Goal: Transaction & Acquisition: Purchase product/service

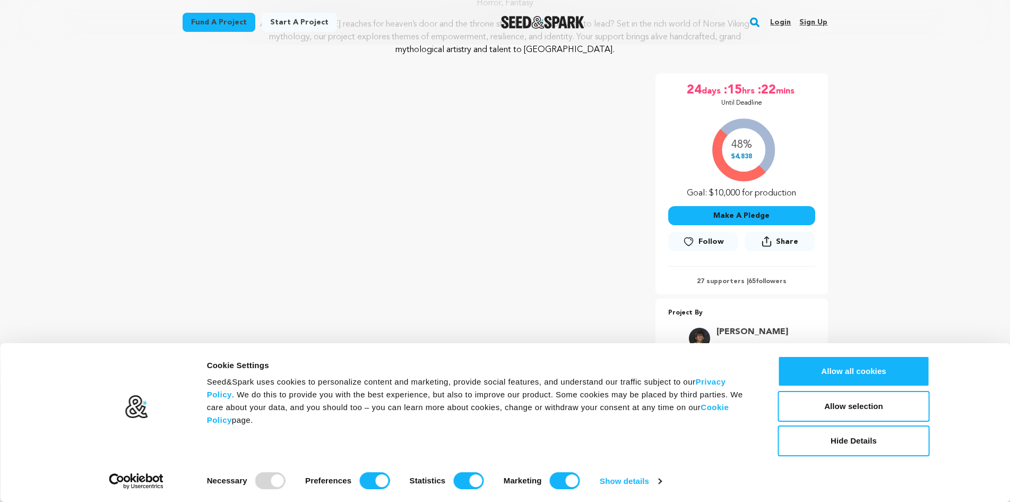
scroll to position [159, 0]
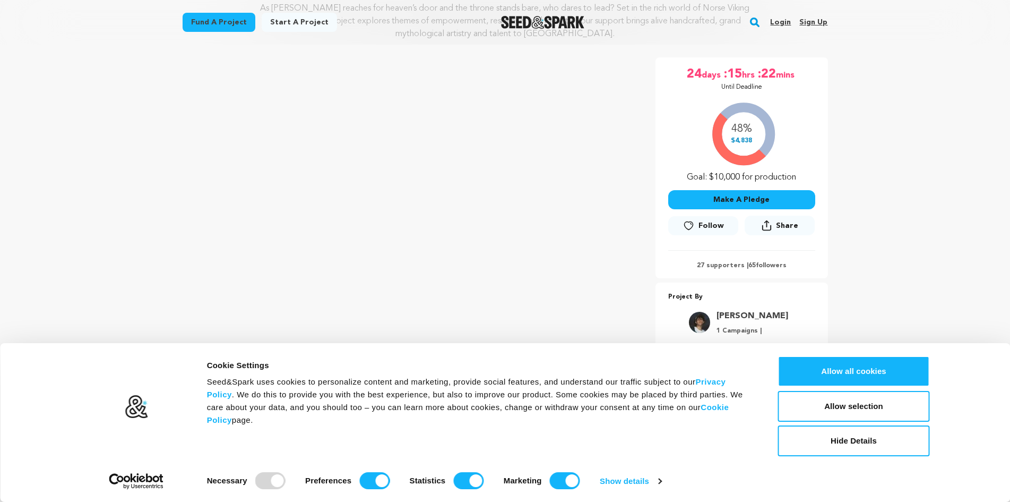
drag, startPoint x: 740, startPoint y: 473, endPoint x: 741, endPoint y: 463, distance: 10.1
click at [740, 472] on div "Consent Selection Necessary Preferences Statistics Marketing Show details" at bounding box center [485, 478] width 562 height 21
click at [846, 443] on button "Hide Details" at bounding box center [854, 440] width 152 height 31
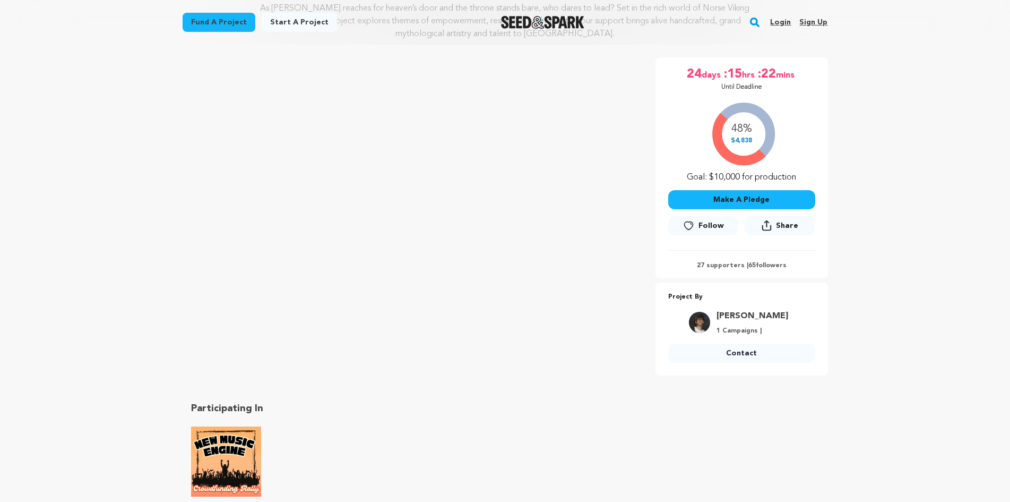
click at [751, 190] on button "Make A Pledge" at bounding box center [742, 199] width 147 height 19
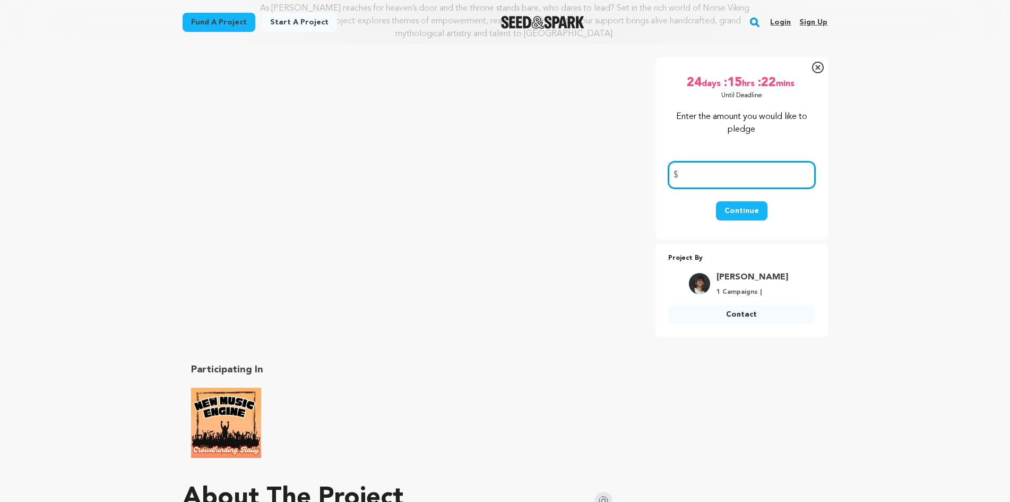
click at [683, 161] on input "number" at bounding box center [742, 174] width 147 height 27
type input "50.00"
click at [735, 201] on button "Continue" at bounding box center [742, 210] width 52 height 19
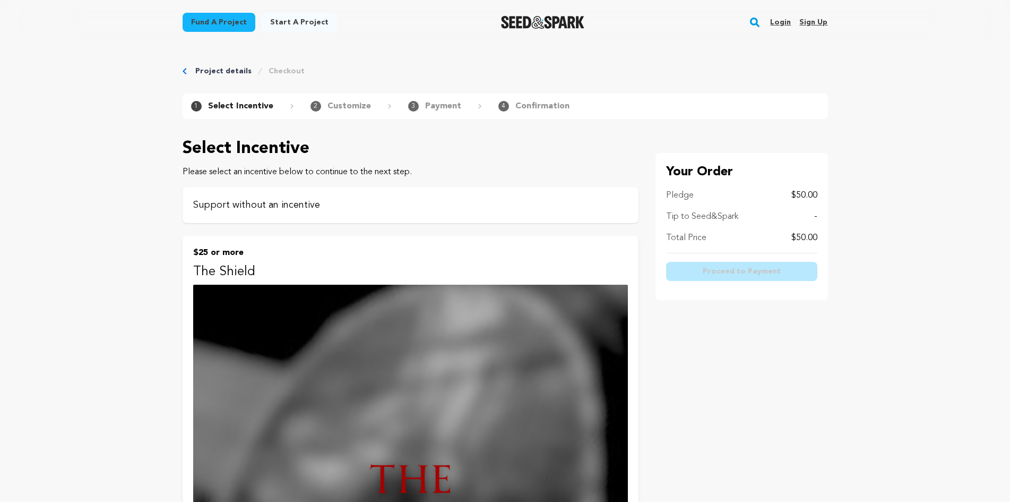
click at [304, 198] on p "Support without an incentive" at bounding box center [410, 205] width 435 height 15
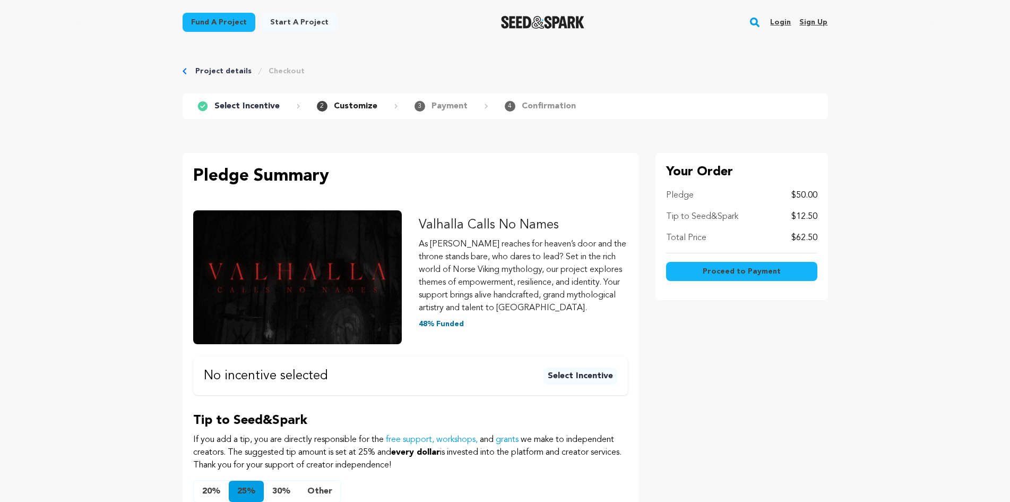
click at [229, 481] on button "20%" at bounding box center [211, 491] width 35 height 21
click at [334, 481] on button "Other" at bounding box center [320, 491] width 42 height 21
click at [323, 480] on input "text" at bounding box center [351, 493] width 101 height 27
type input "0"
click at [773, 262] on button "Proceed to Payment" at bounding box center [741, 271] width 151 height 19
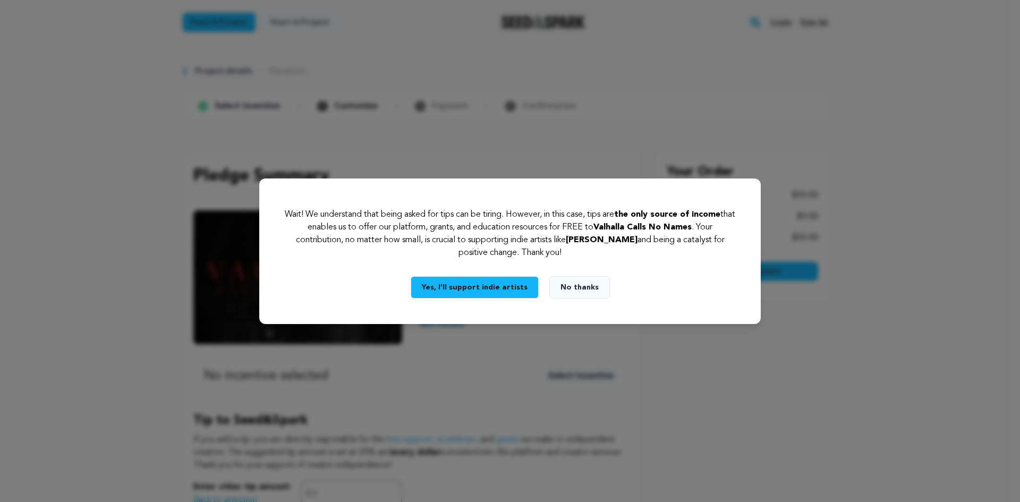
click at [571, 281] on button "No thanks" at bounding box center [579, 287] width 61 height 22
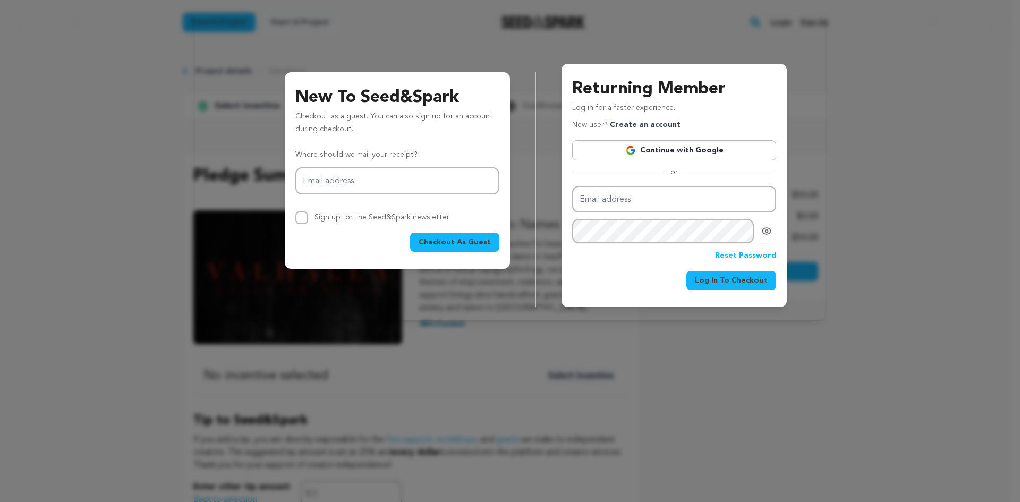
click at [469, 237] on span "Checkout As Guest" at bounding box center [454, 242] width 72 height 11
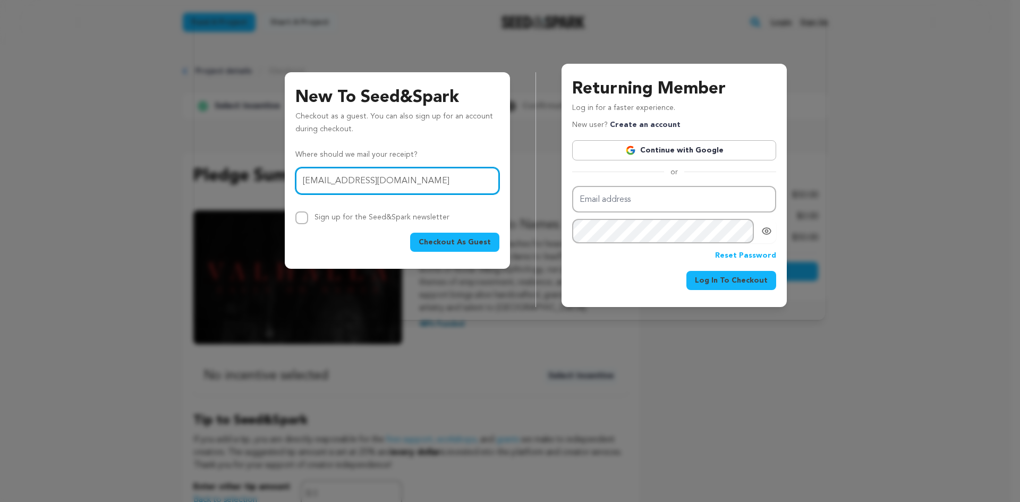
type input "[EMAIL_ADDRESS][DOMAIN_NAME]"
click at [482, 237] on span "Checkout As Guest" at bounding box center [454, 242] width 72 height 11
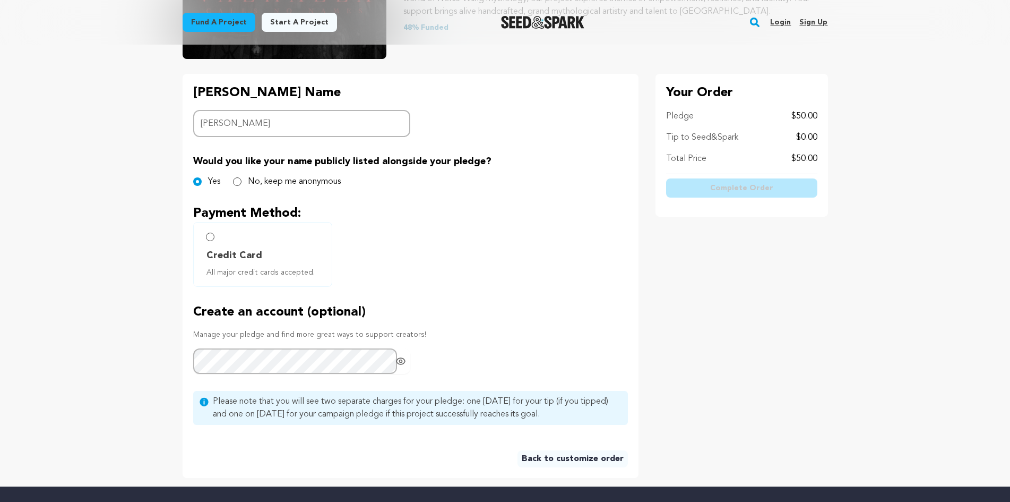
scroll to position [159, 0]
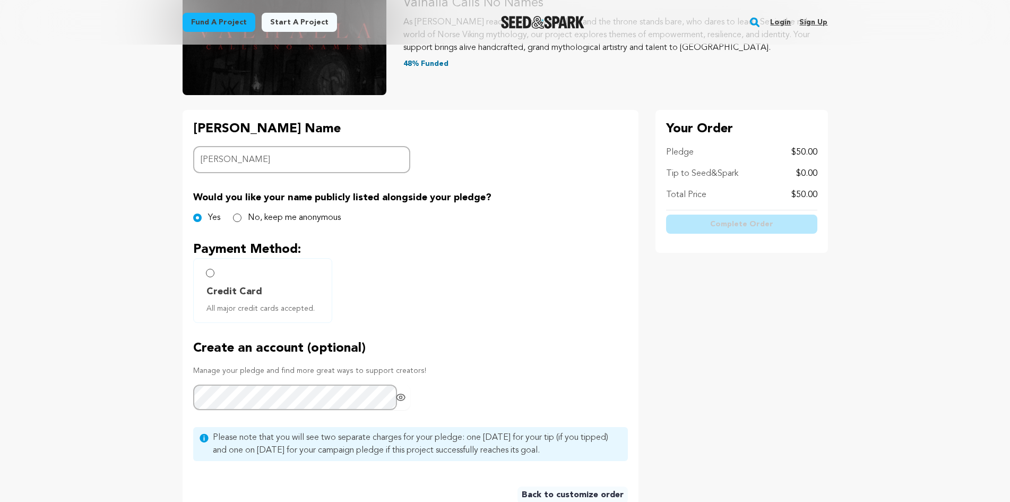
type input "[PERSON_NAME]"
click at [215, 269] on input "Credit Card All major credit cards accepted." at bounding box center [210, 273] width 8 height 8
radio input "false"
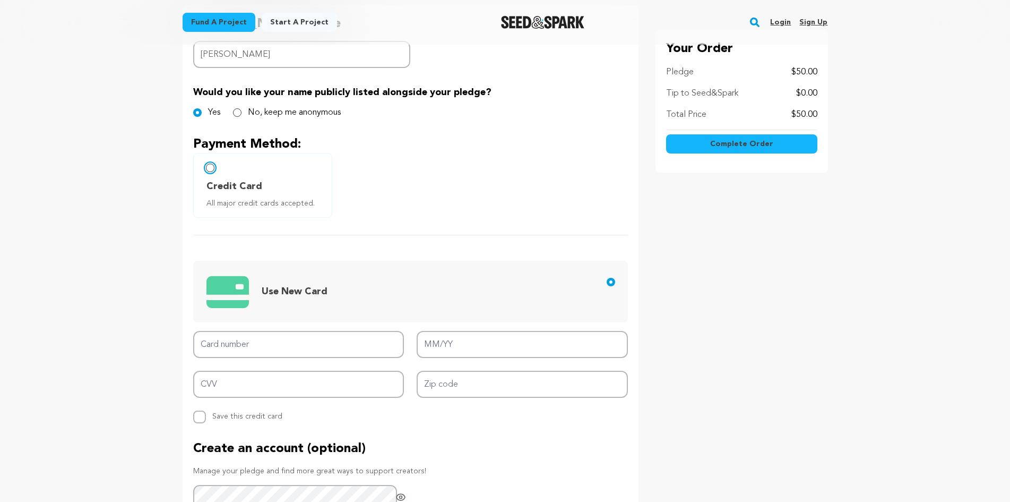
scroll to position [266, 0]
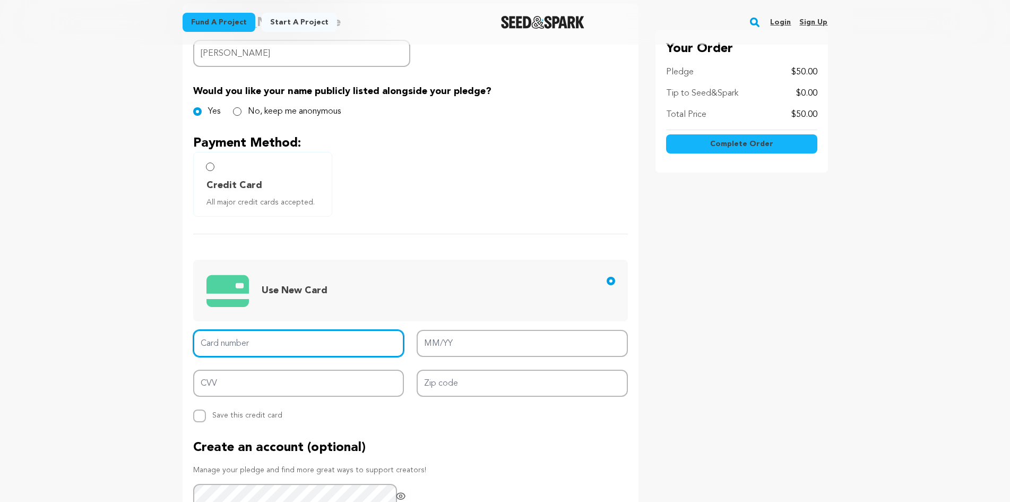
click at [226, 330] on input "Card number" at bounding box center [298, 343] width 211 height 27
type input "4147 0978 4216 5088"
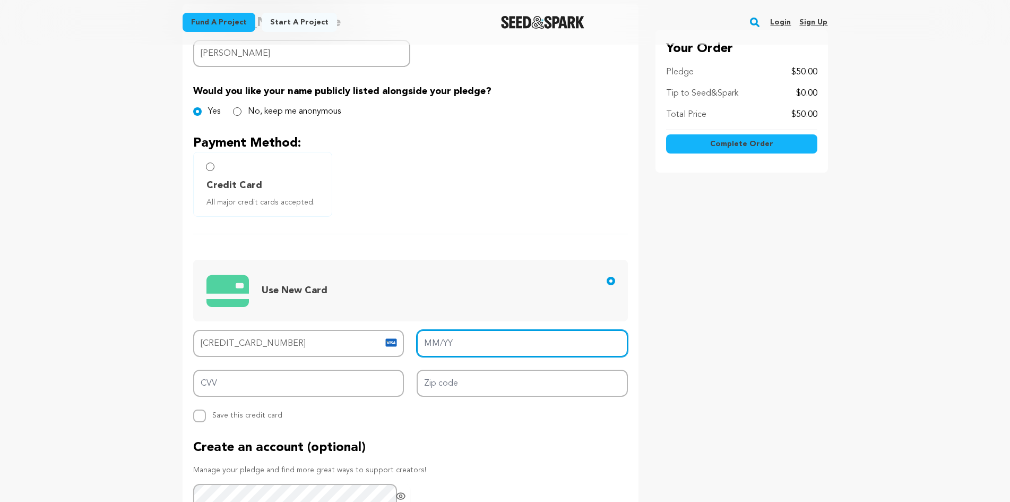
click at [435, 330] on input "MM/YY" at bounding box center [522, 343] width 211 height 27
type input "01/30"
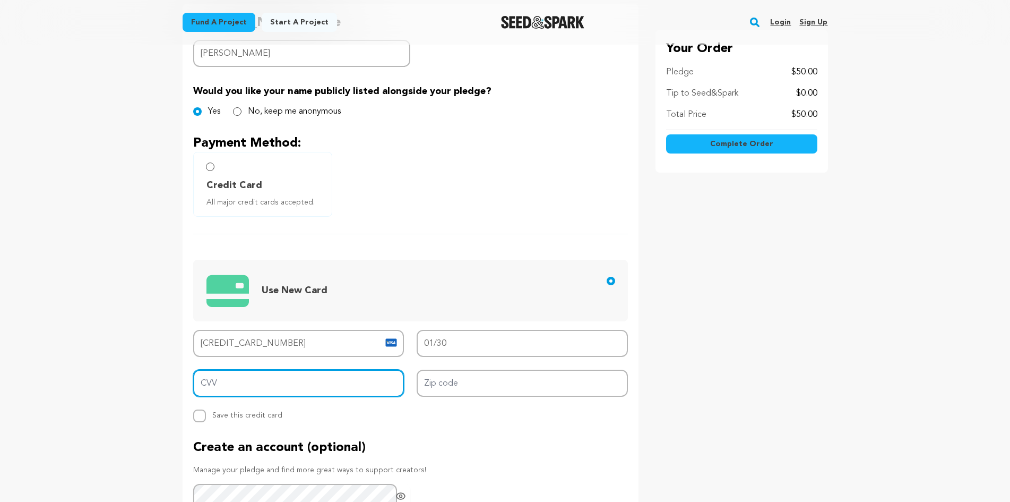
click at [218, 370] on input "CVV" at bounding box center [298, 383] width 211 height 27
type input "041"
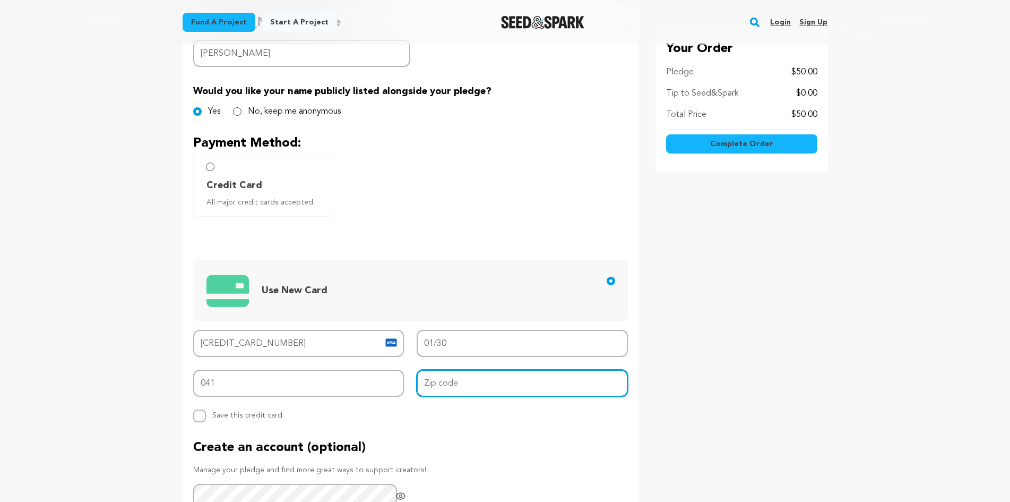
click at [433, 370] on input "Zip code" at bounding box center [522, 383] width 211 height 27
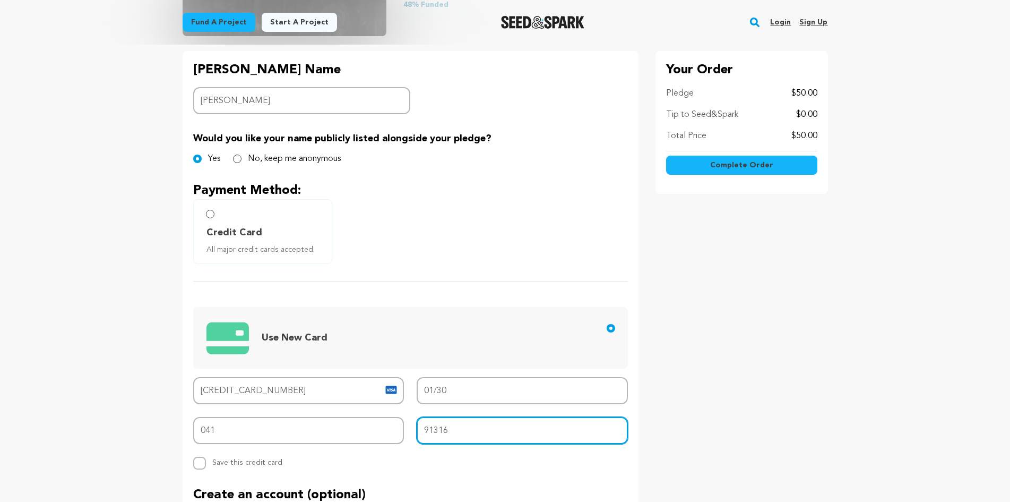
scroll to position [212, 0]
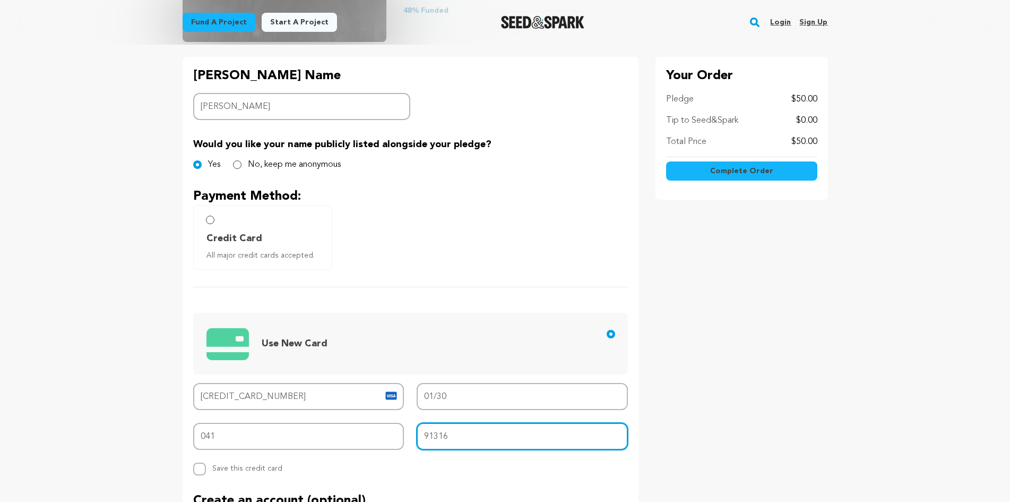
type input "91316"
click at [215, 216] on input "Credit Card All major credit cards accepted." at bounding box center [210, 220] width 8 height 8
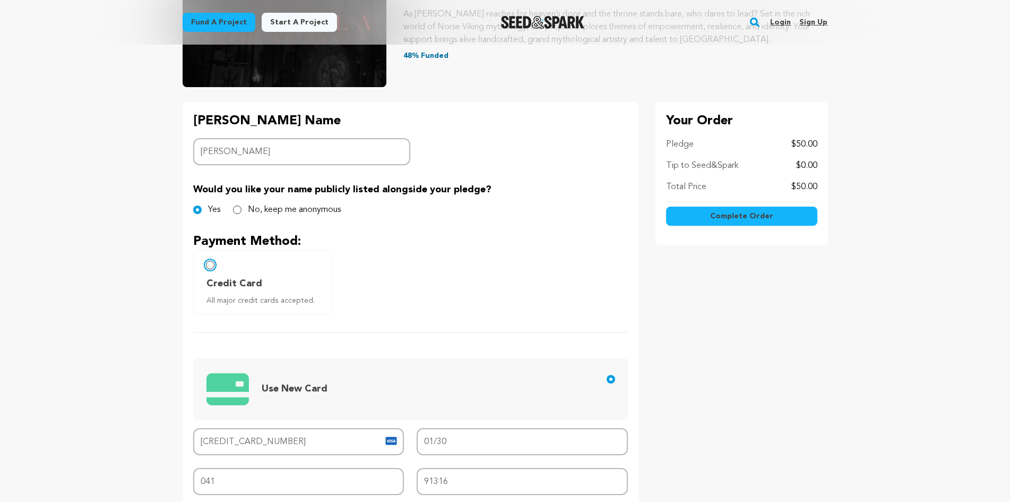
scroll to position [159, 0]
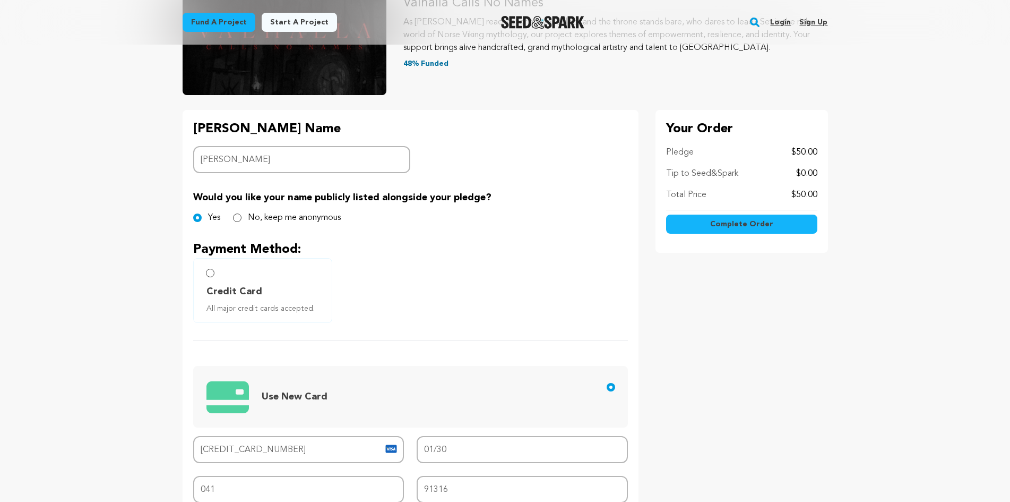
click at [752, 219] on span "Complete Order" at bounding box center [741, 224] width 63 height 11
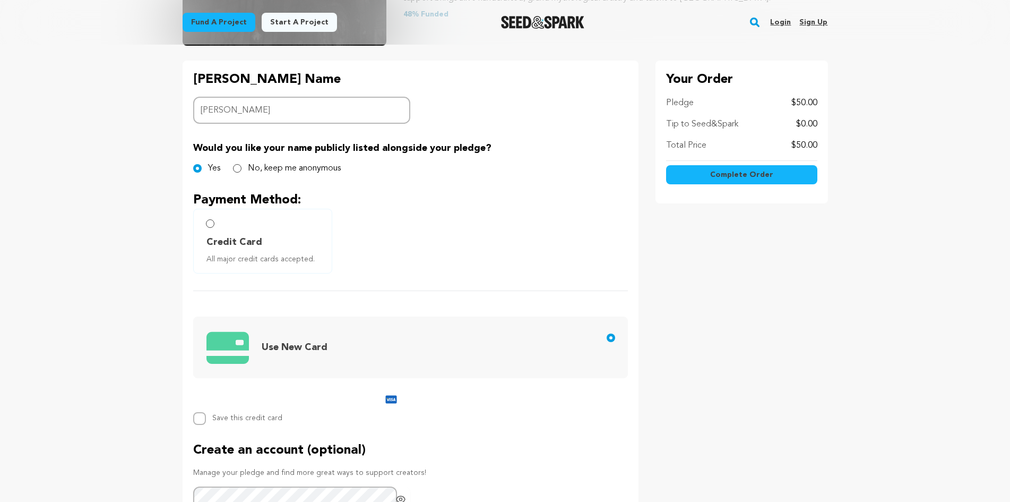
scroll to position [319, 0]
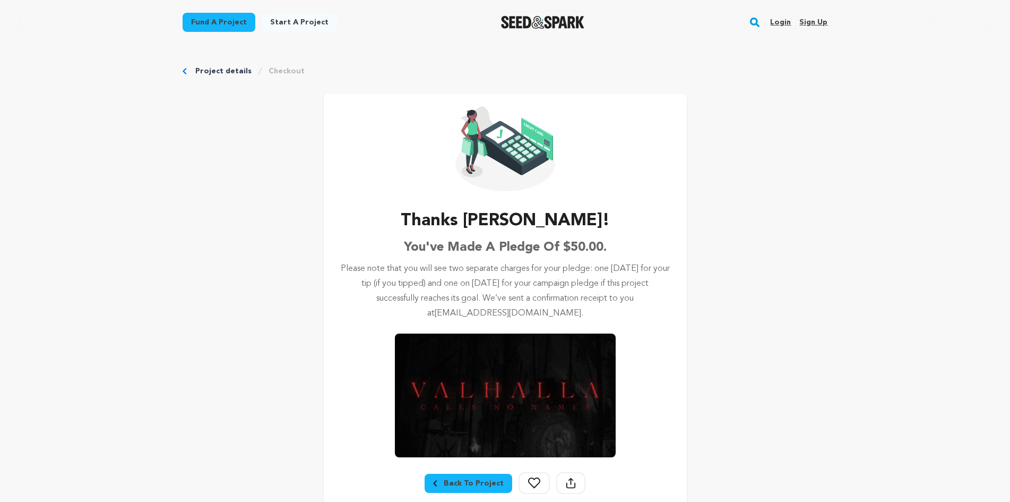
click at [487, 478] on div "Back To Project" at bounding box center [468, 483] width 71 height 11
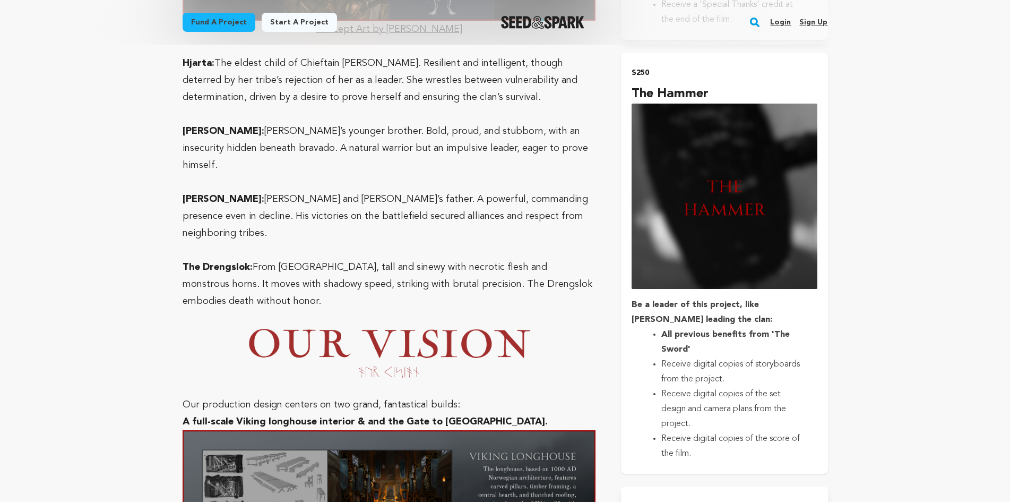
scroll to position [1965, 0]
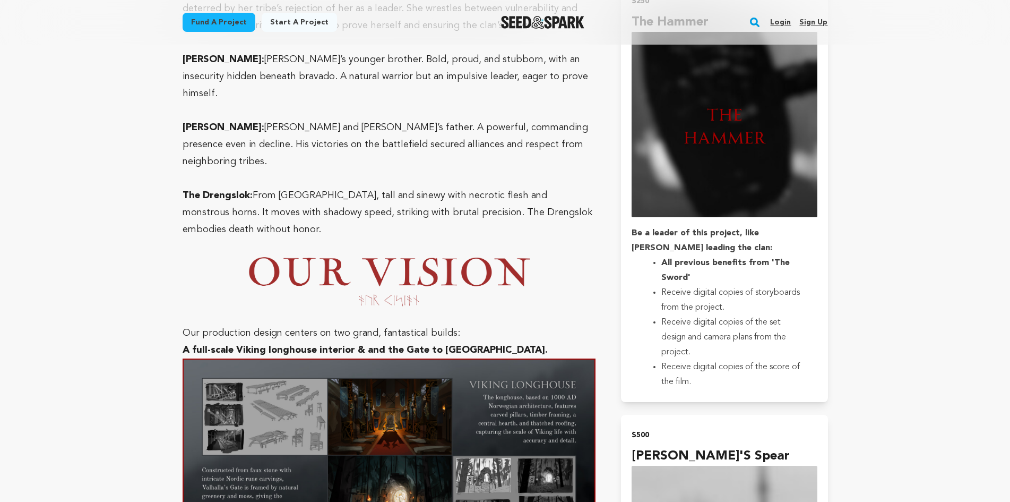
click at [451, 358] on img at bounding box center [390, 455] width 414 height 194
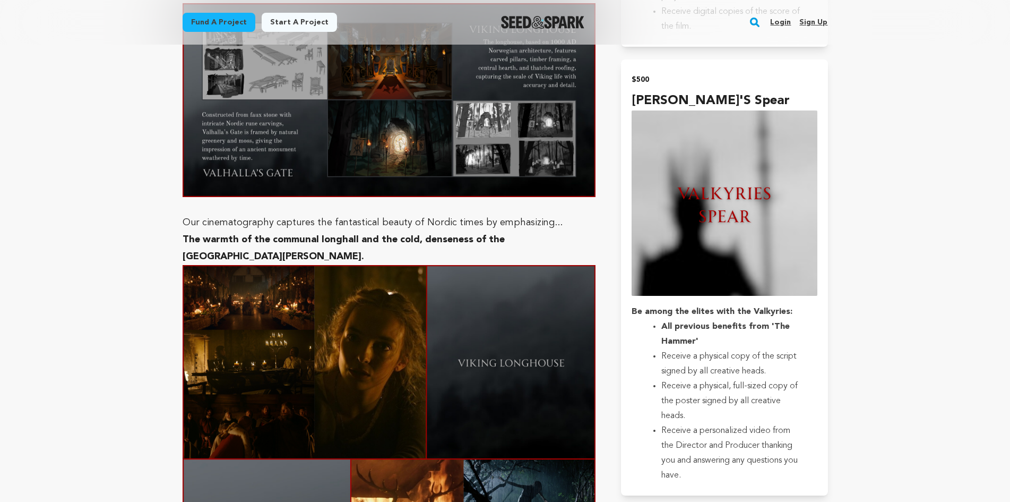
scroll to position [2283, 0]
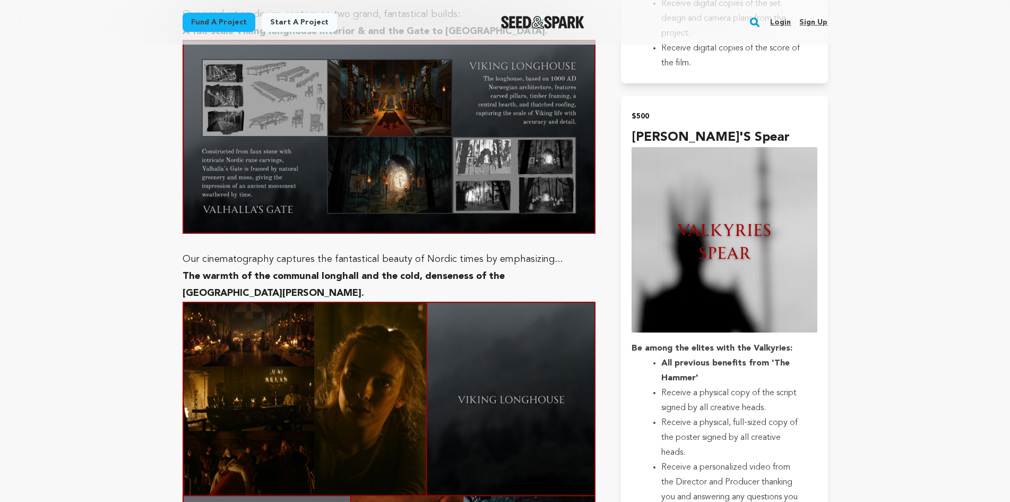
click at [361, 302] on img at bounding box center [390, 399] width 414 height 194
click at [484, 302] on img at bounding box center [390, 399] width 414 height 194
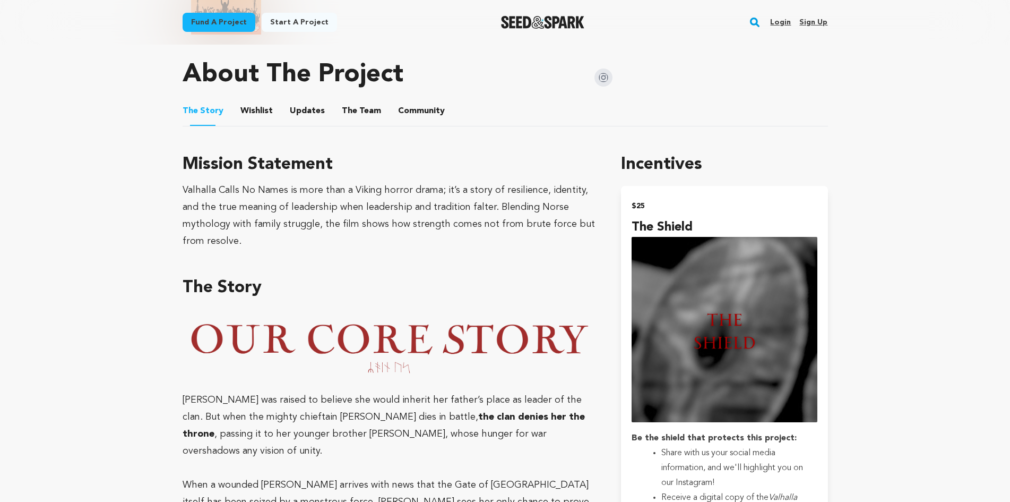
scroll to position [584, 0]
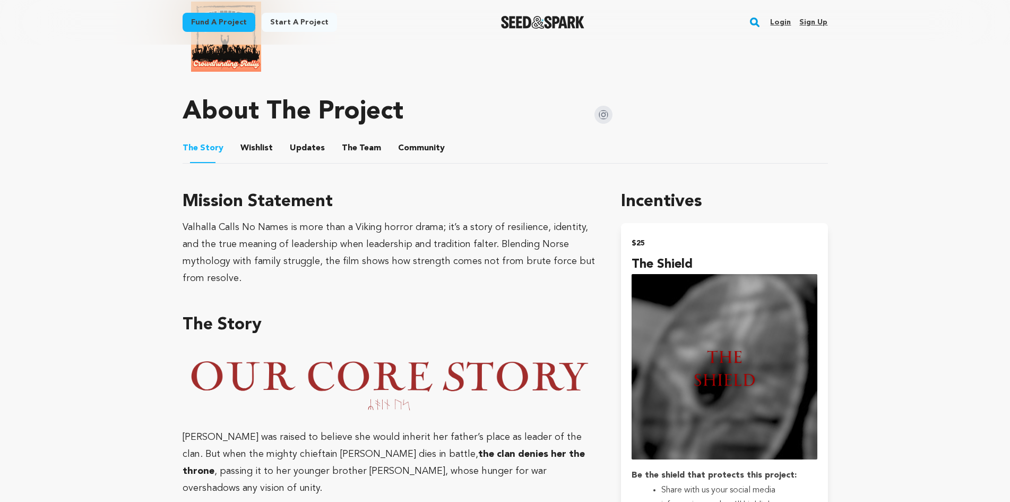
click at [373, 138] on button "The Team" at bounding box center [361, 150] width 25 height 25
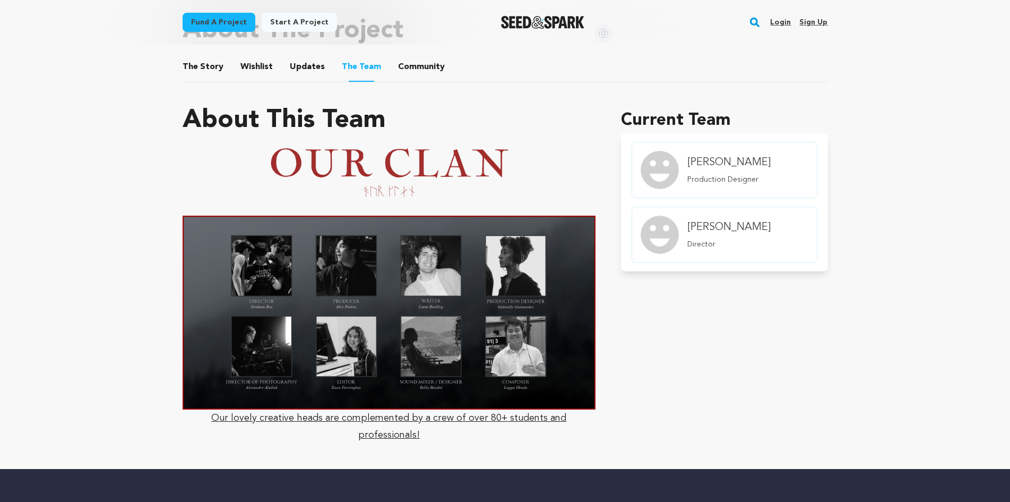
scroll to position [584, 0]
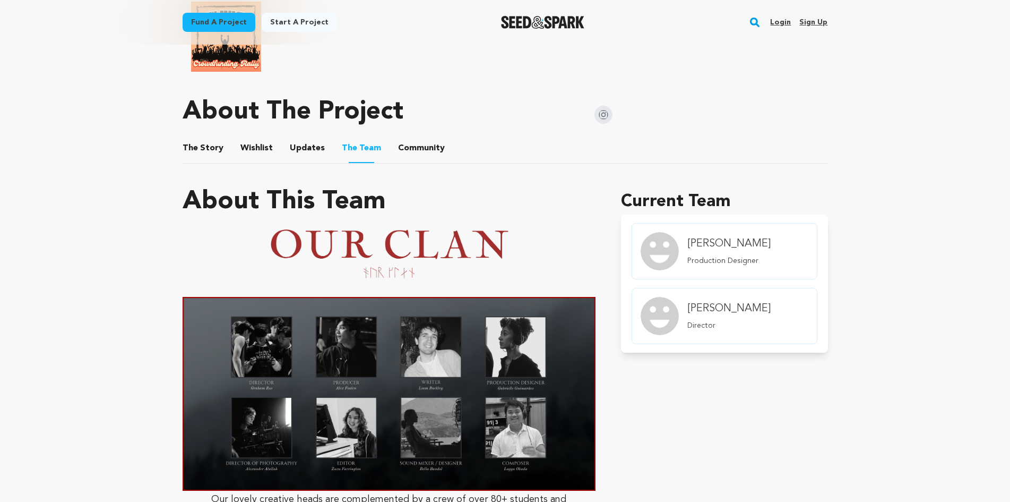
click at [418, 138] on button "Community" at bounding box center [421, 150] width 25 height 25
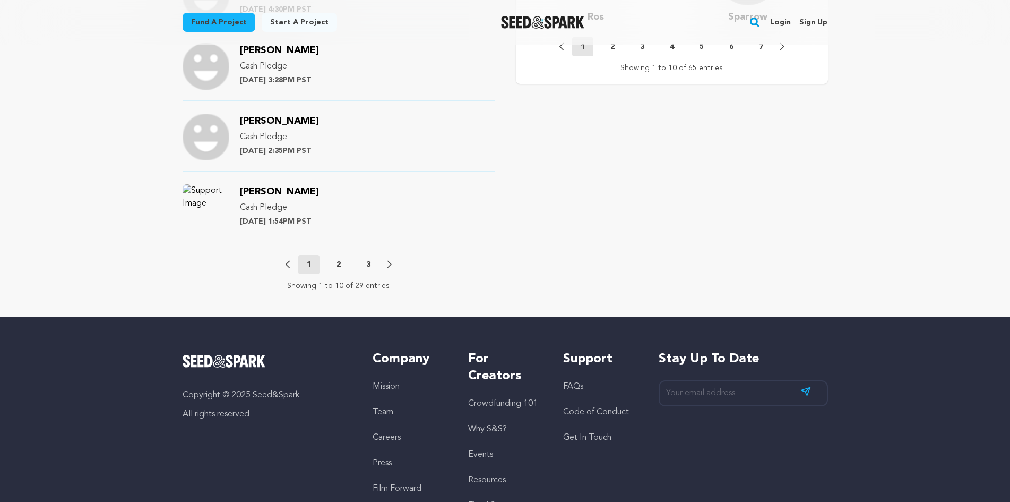
scroll to position [1274, 0]
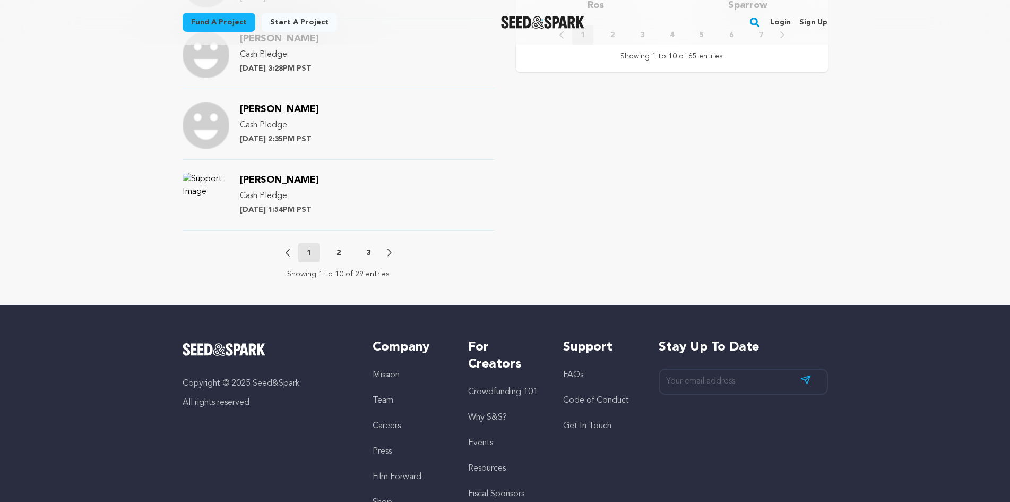
click at [341, 247] on p "2" at bounding box center [339, 252] width 4 height 11
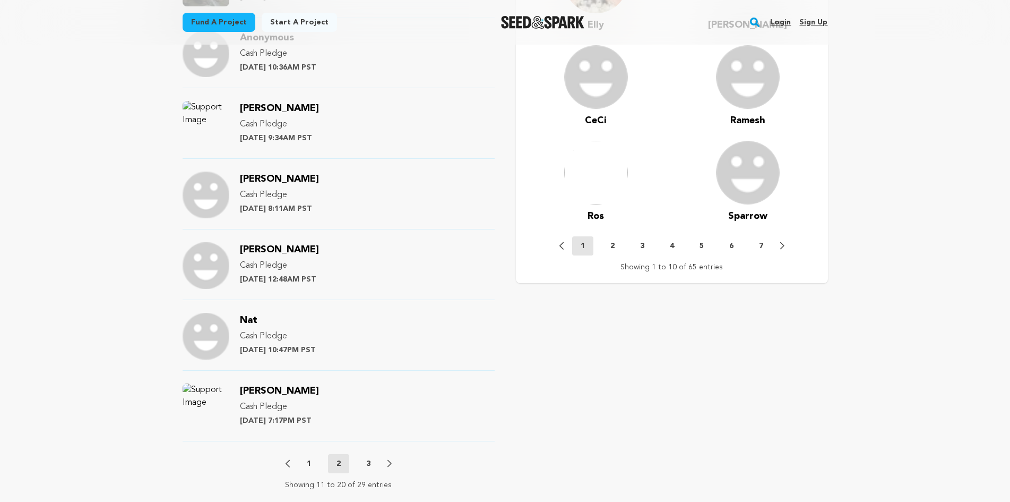
scroll to position [1180, 0]
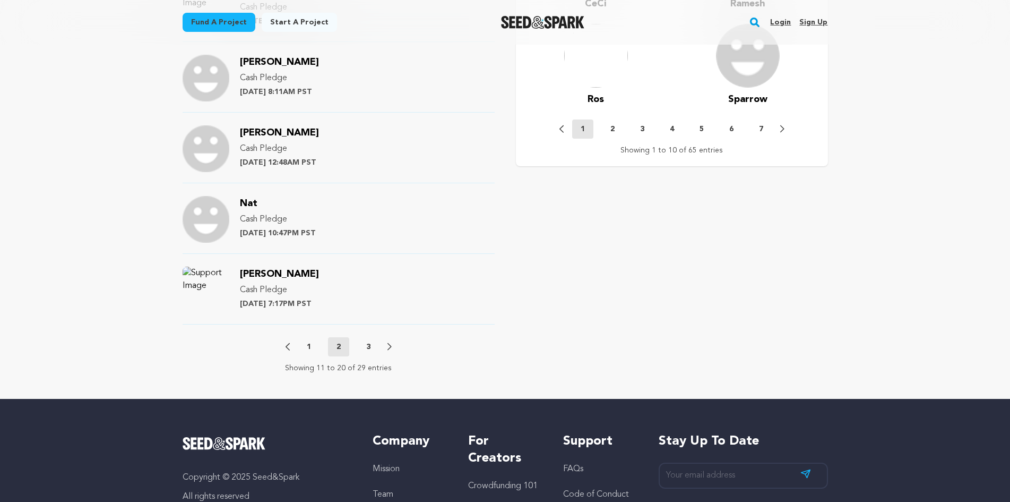
click at [379, 341] on button "3" at bounding box center [368, 346] width 21 height 11
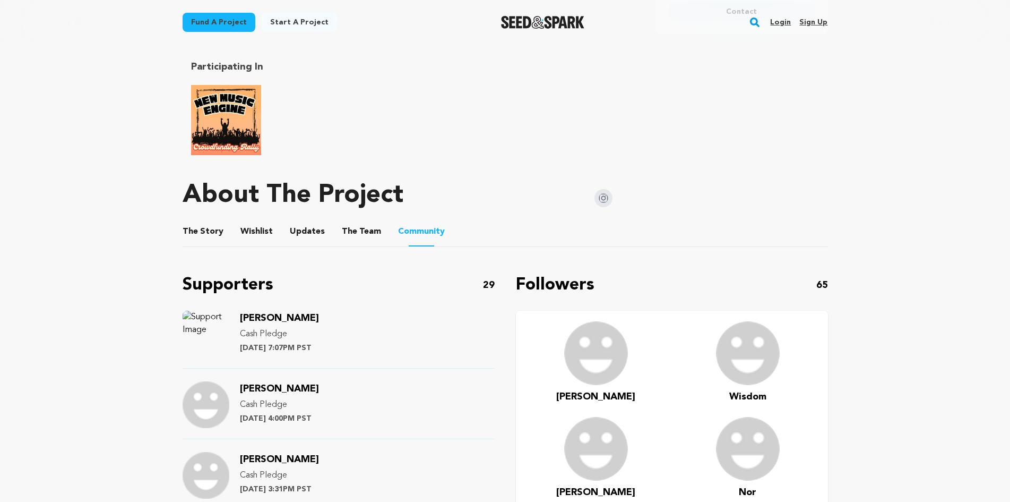
scroll to position [527, 0]
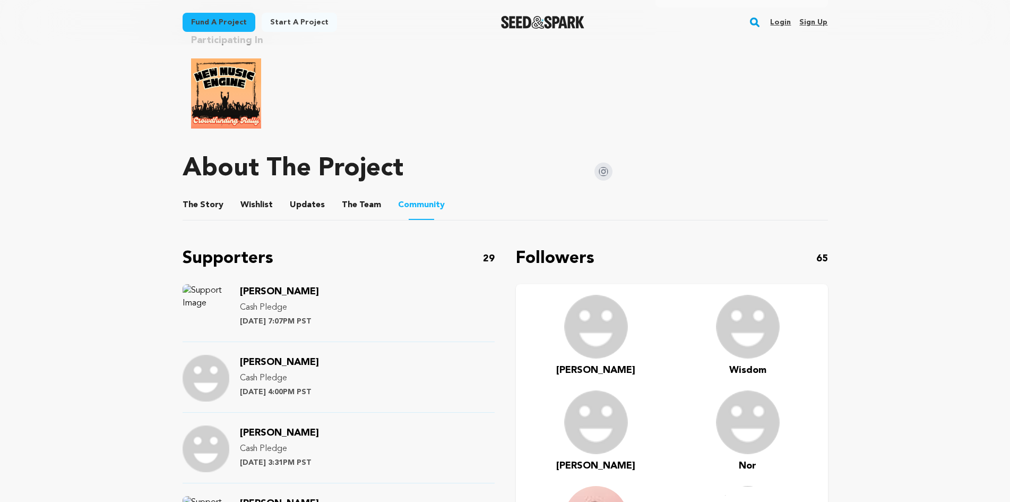
click at [320, 194] on button "Updates" at bounding box center [307, 206] width 25 height 25
